Goal: Task Accomplishment & Management: Manage account settings

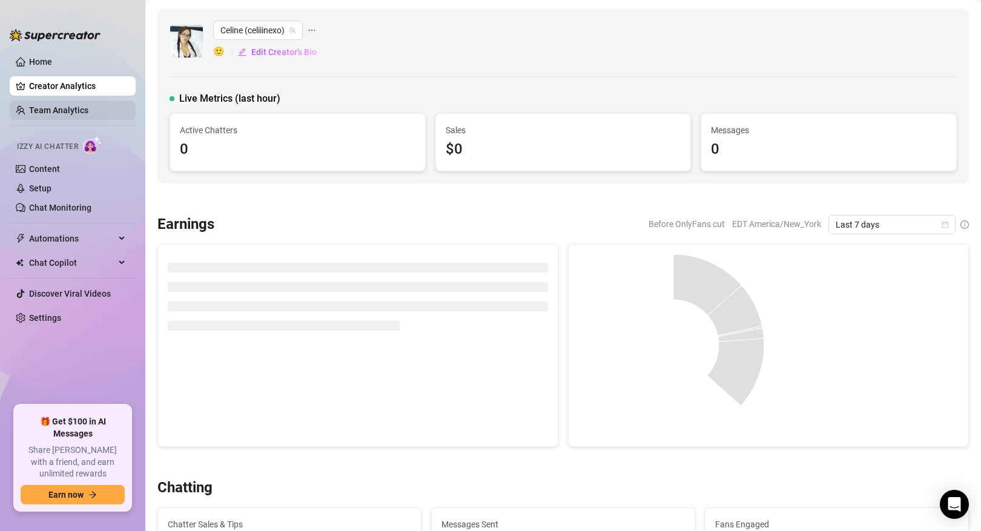
click at [88, 107] on link "Team Analytics" at bounding box center [58, 110] width 59 height 10
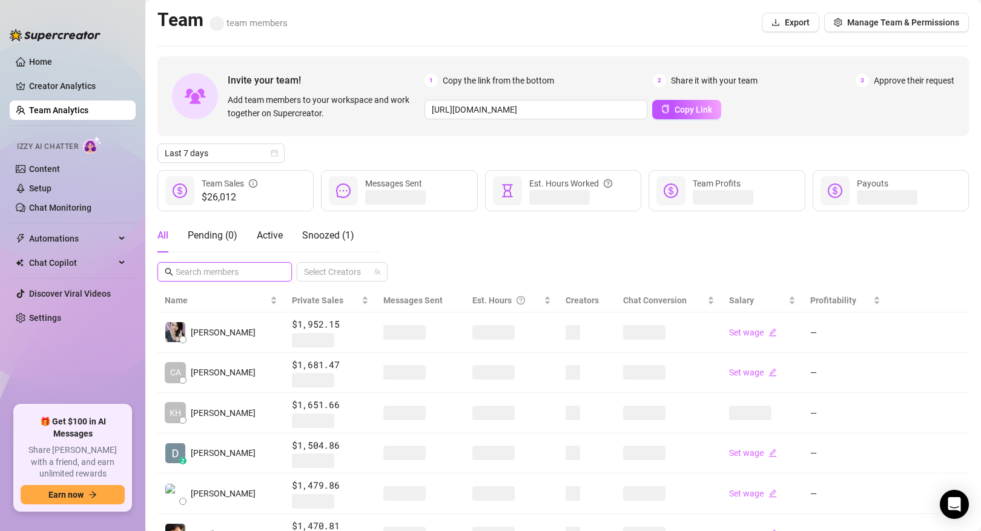
click at [242, 267] on input "text" at bounding box center [225, 271] width 99 height 13
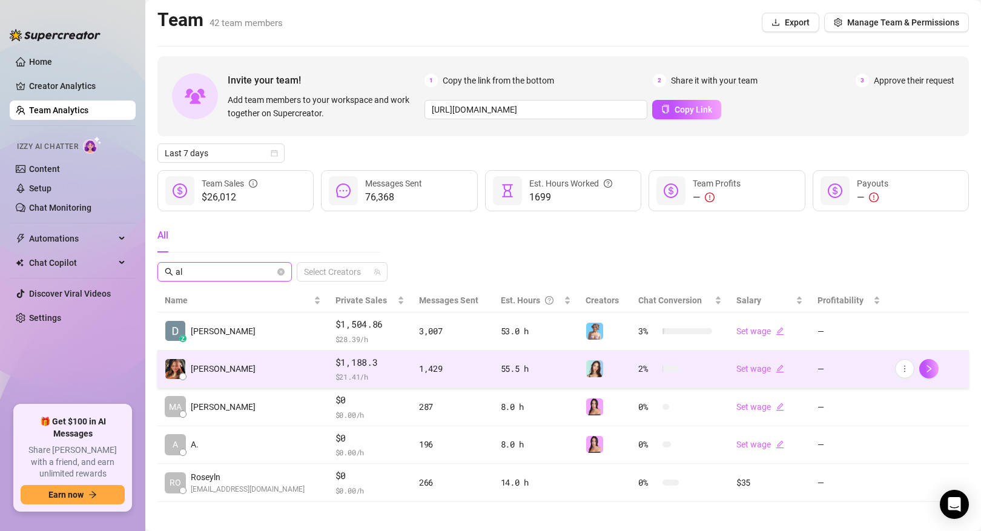
type input "a"
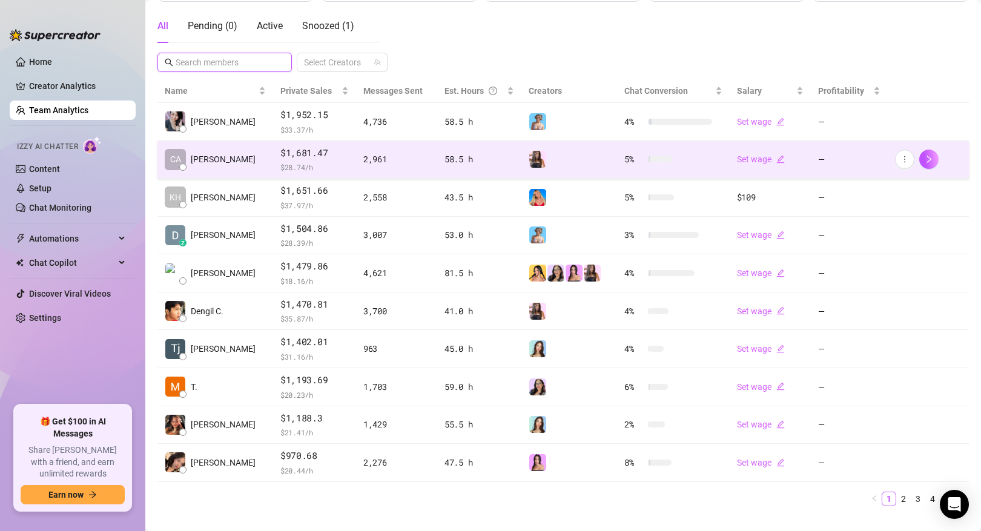
scroll to position [230, 0]
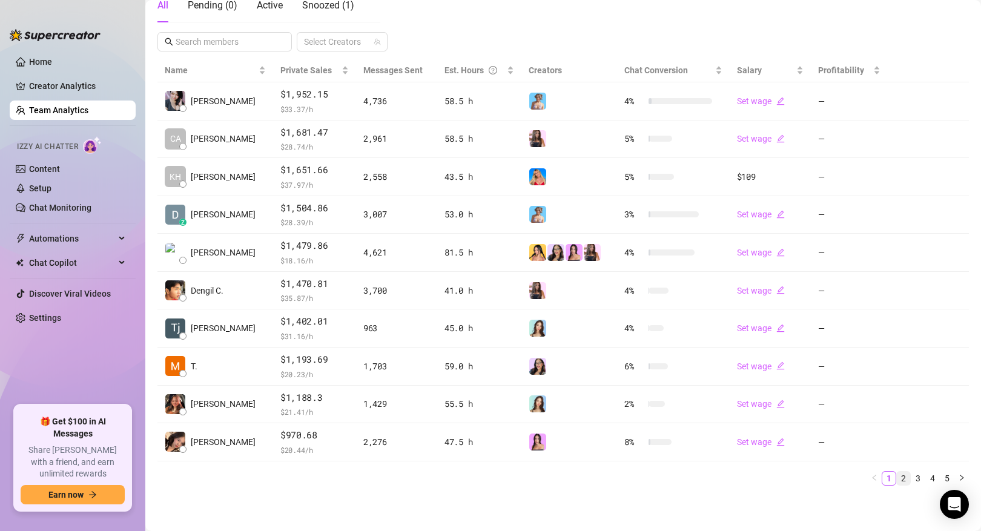
click at [903, 482] on link "2" at bounding box center [903, 478] width 13 height 13
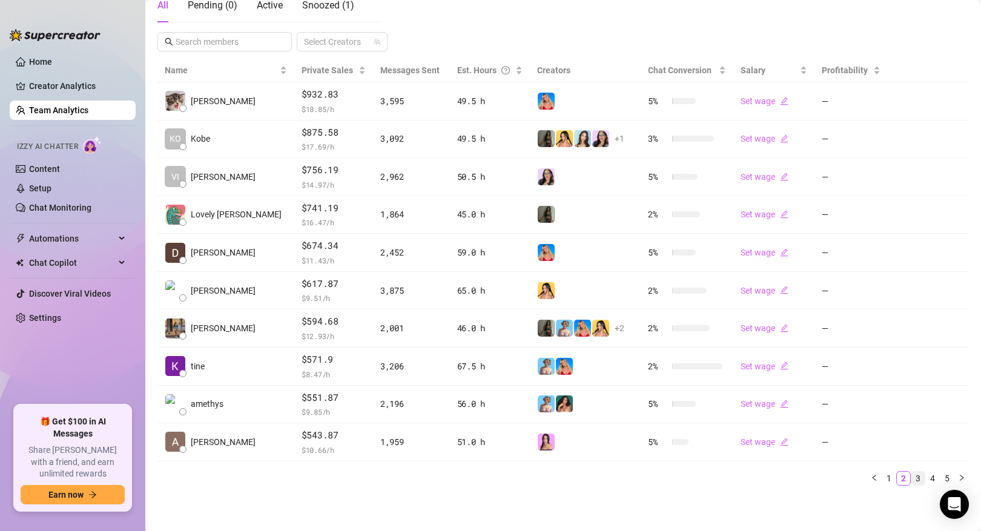
click at [922, 477] on link "3" at bounding box center [917, 478] width 13 height 13
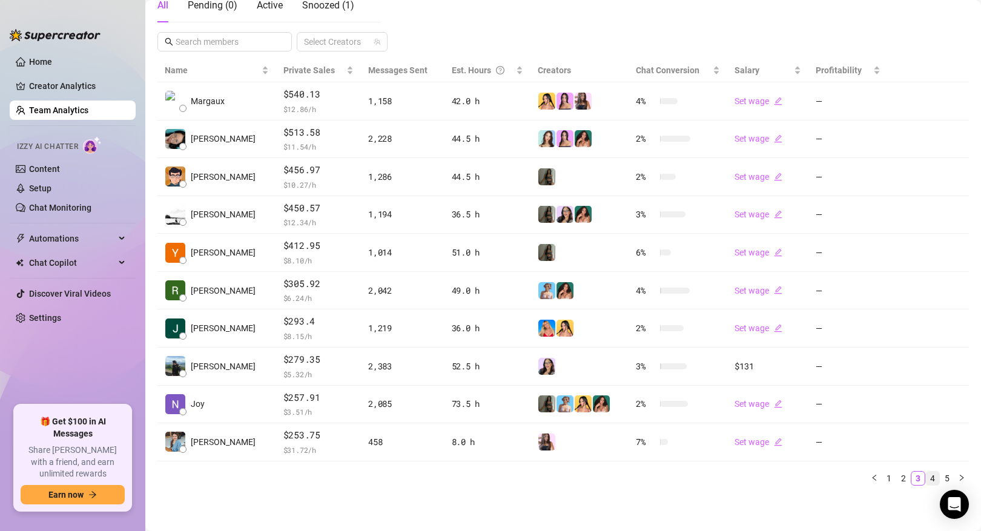
click at [937, 479] on link "4" at bounding box center [932, 478] width 13 height 13
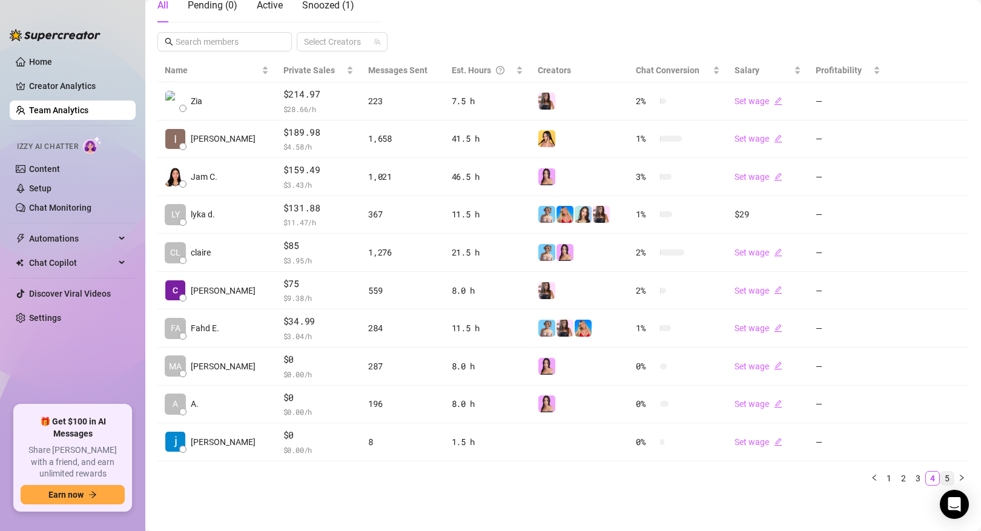
click at [946, 480] on link "5" at bounding box center [946, 478] width 13 height 13
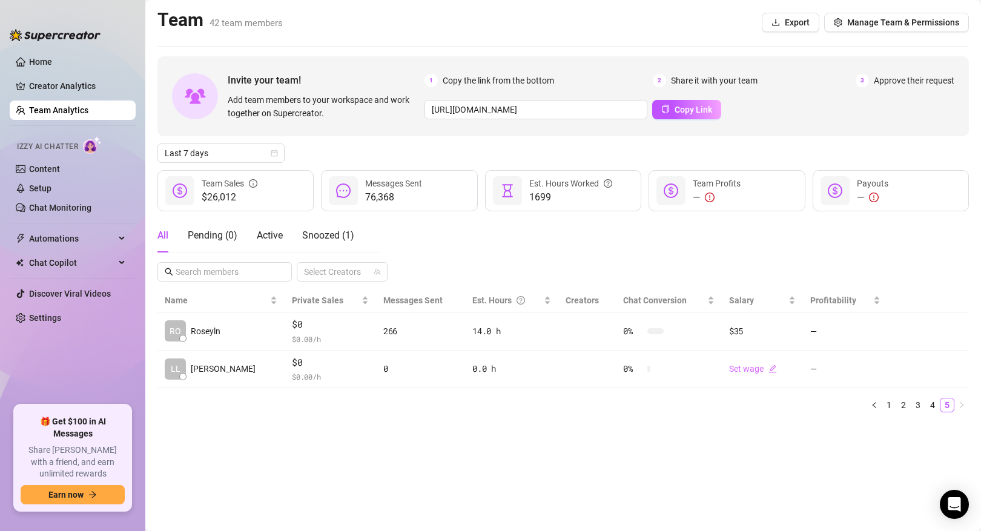
click at [934, 481] on main "Team 42 team members Export Manage Team & Permissions Invite your team! Add tea…" at bounding box center [563, 265] width 836 height 531
click at [934, 398] on link "4" at bounding box center [932, 404] width 13 height 13
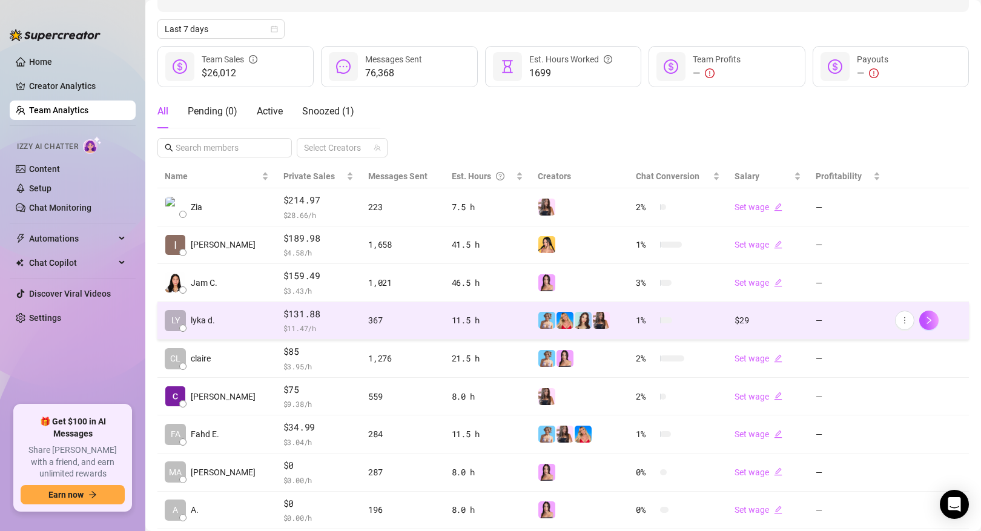
scroll to position [230, 0]
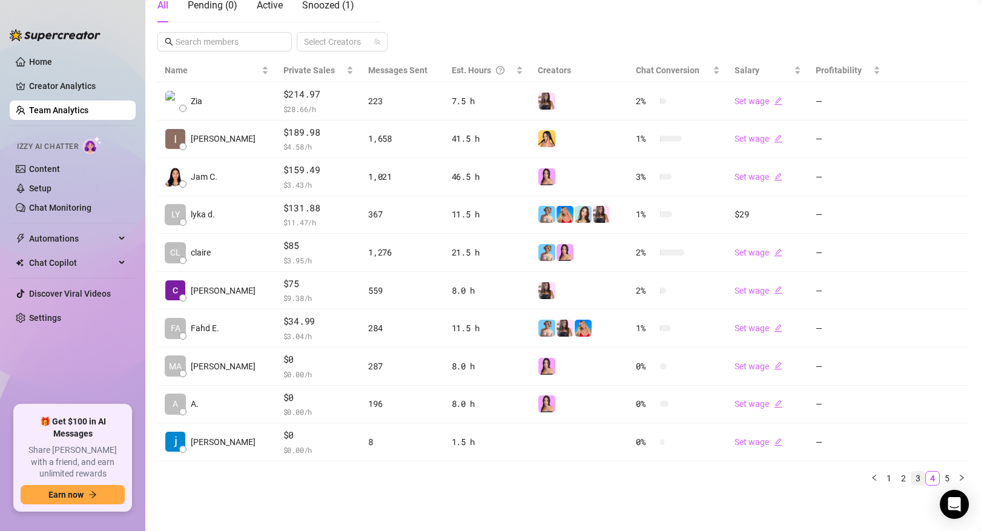
click at [914, 477] on link "3" at bounding box center [917, 478] width 13 height 13
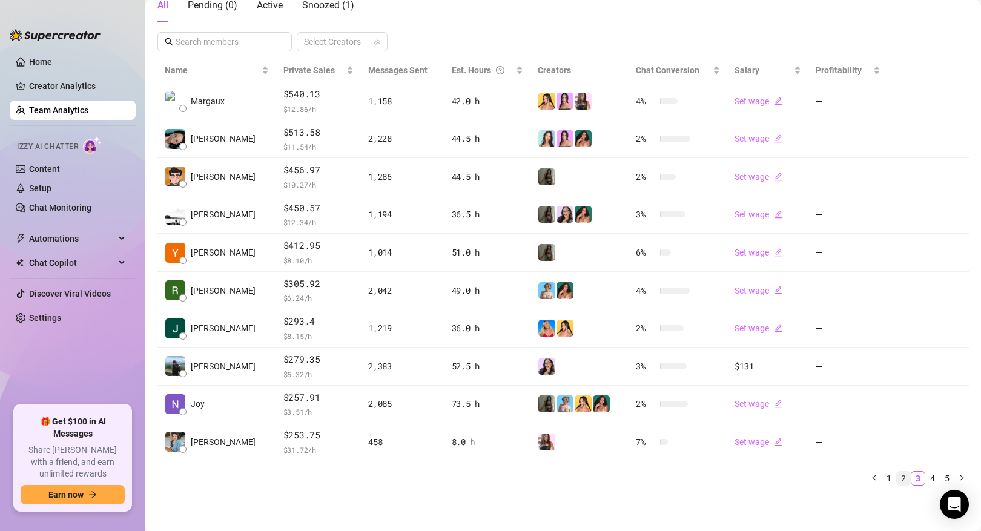
click at [905, 479] on link "2" at bounding box center [903, 478] width 13 height 13
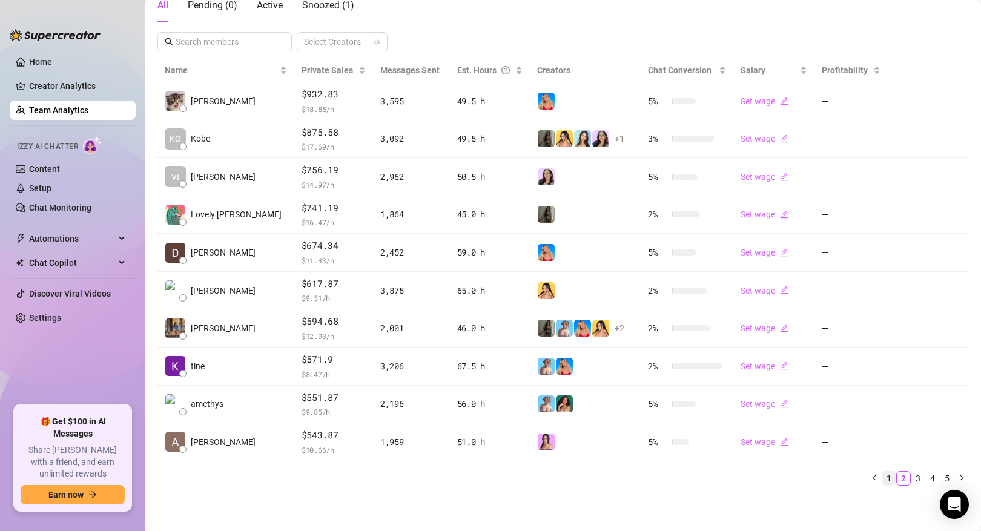
click at [894, 477] on link "1" at bounding box center [888, 478] width 13 height 13
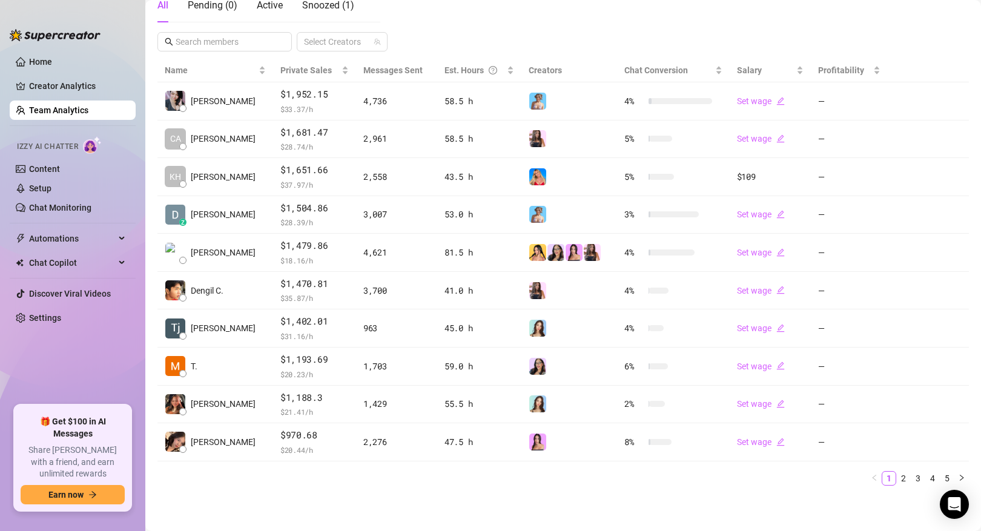
click at [658, 489] on div "Name Private Sales Messages Sent Est. Hours Creators Chat Conversion Salary Pro…" at bounding box center [562, 277] width 811 height 437
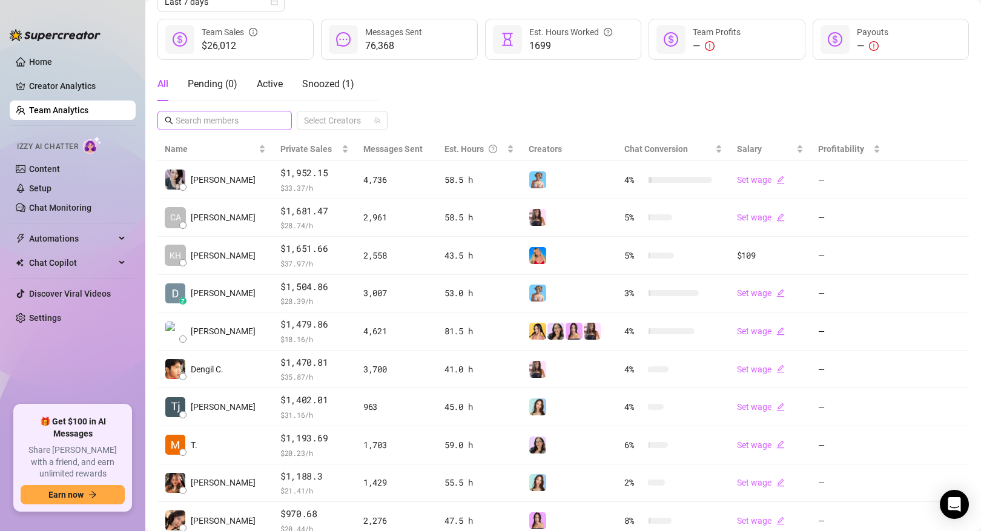
scroll to position [140, 0]
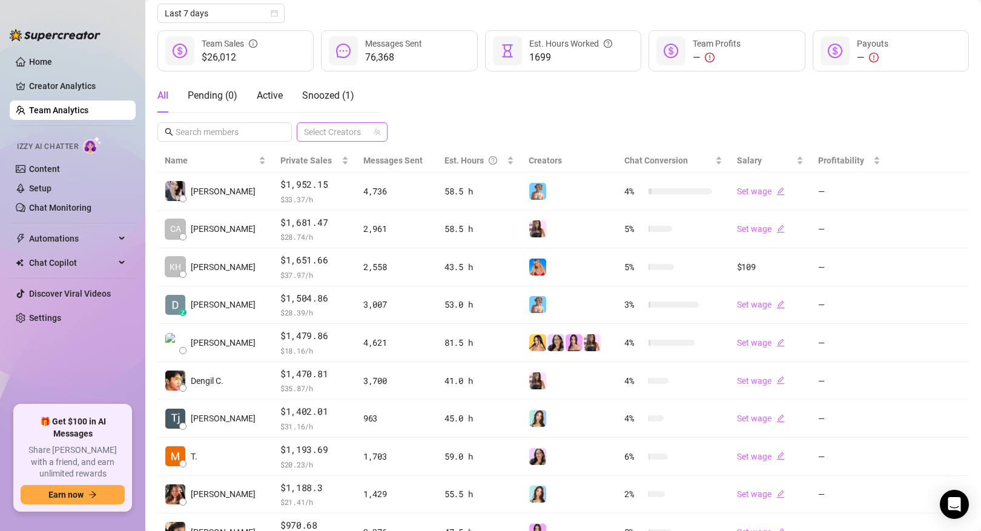
click at [349, 136] on div at bounding box center [335, 132] width 73 height 17
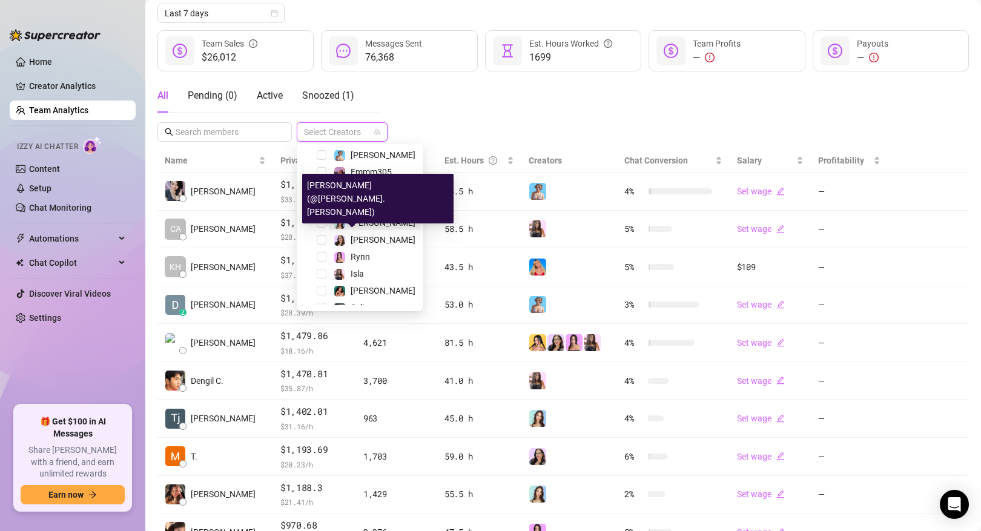
scroll to position [48, 0]
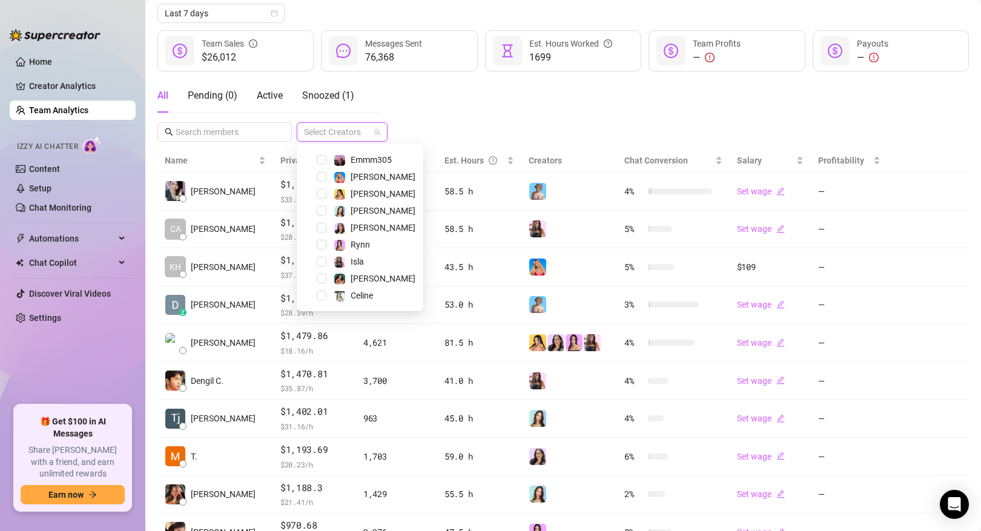
click at [323, 290] on div "Celine" at bounding box center [360, 295] width 120 height 15
click at [321, 298] on span "Select tree node" at bounding box center [322, 296] width 10 height 10
click at [460, 121] on div "Invite your team! Add team members to your workspace and work together on Super…" at bounding box center [562, 250] width 811 height 669
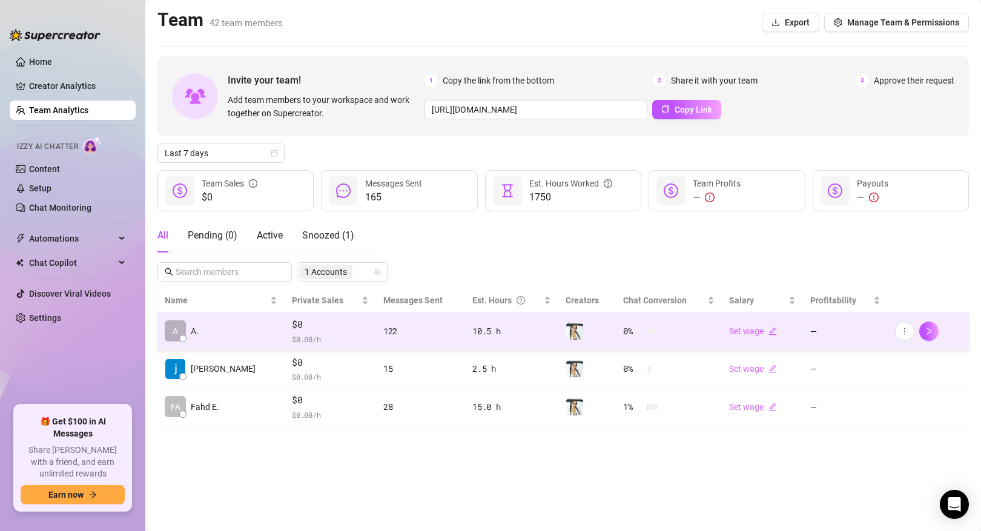
click at [232, 325] on td "A A." at bounding box center [220, 331] width 127 height 38
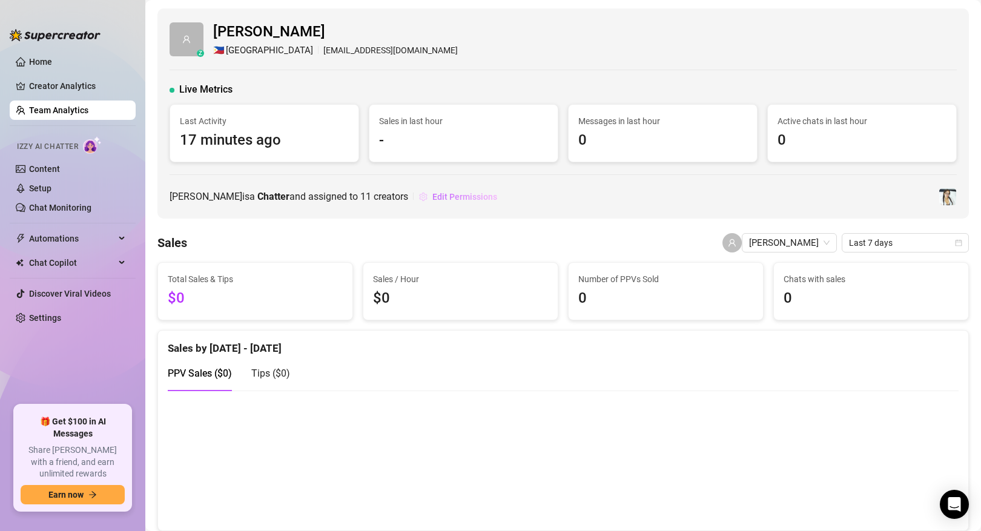
click at [456, 190] on button "Edit Permissions" at bounding box center [457, 196] width 79 height 19
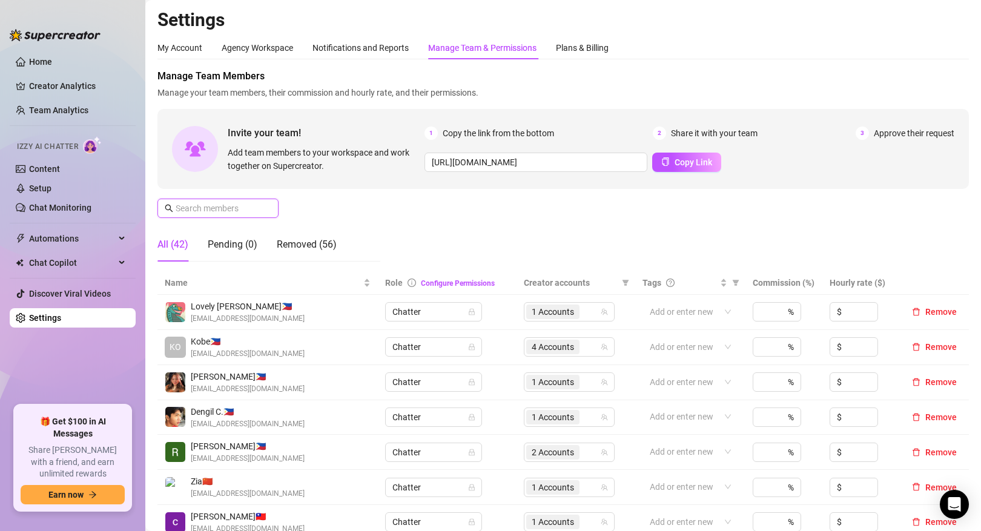
click at [237, 211] on input "text" at bounding box center [219, 208] width 86 height 13
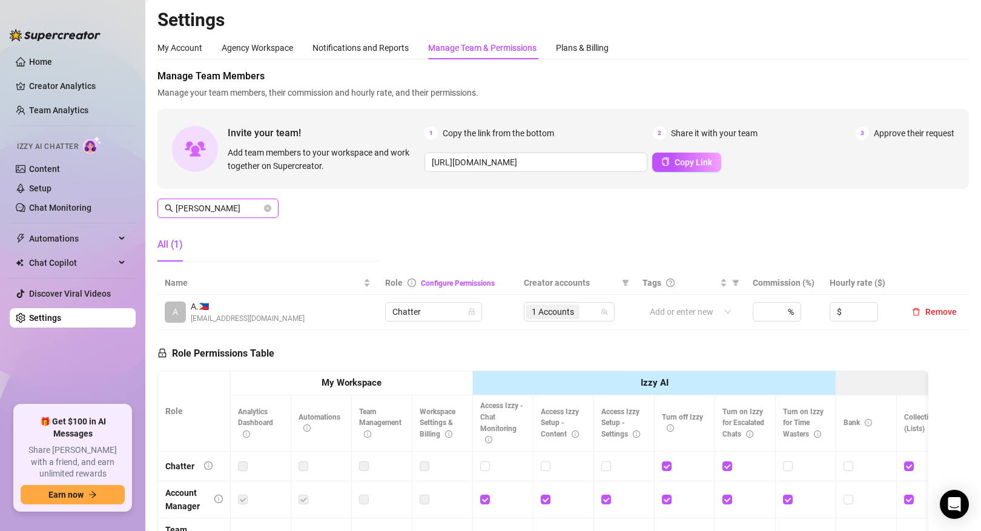
type input "[PERSON_NAME]"
click at [566, 311] on span "1 Accounts" at bounding box center [553, 311] width 42 height 13
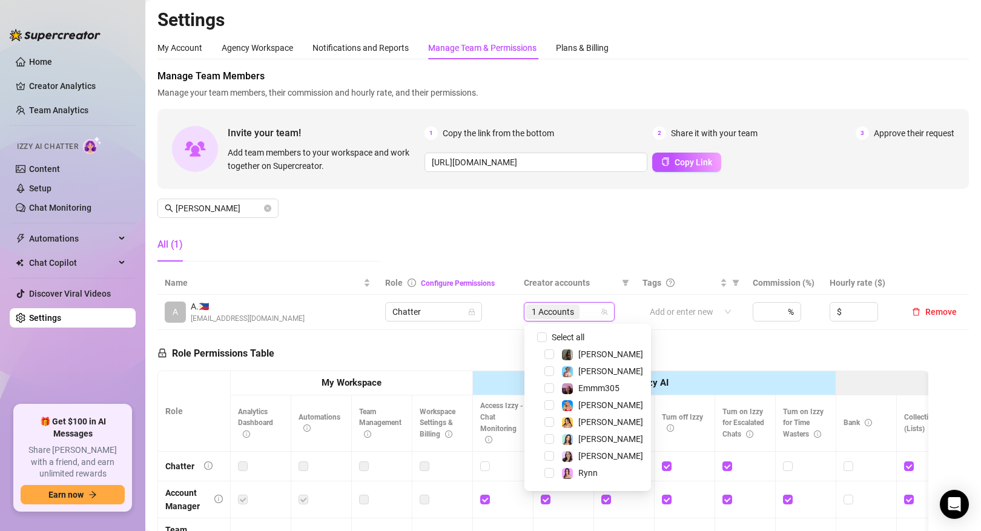
scroll to position [48, 0]
click at [547, 473] on span "Select tree node" at bounding box center [549, 475] width 10 height 10
click at [695, 352] on div "Role Permissions Table Role My Workspace Izzy AI OnlyFans Side Menu OnlyFans Ch…" at bounding box center [542, 502] width 771 height 344
